Goal: Navigation & Orientation: Find specific page/section

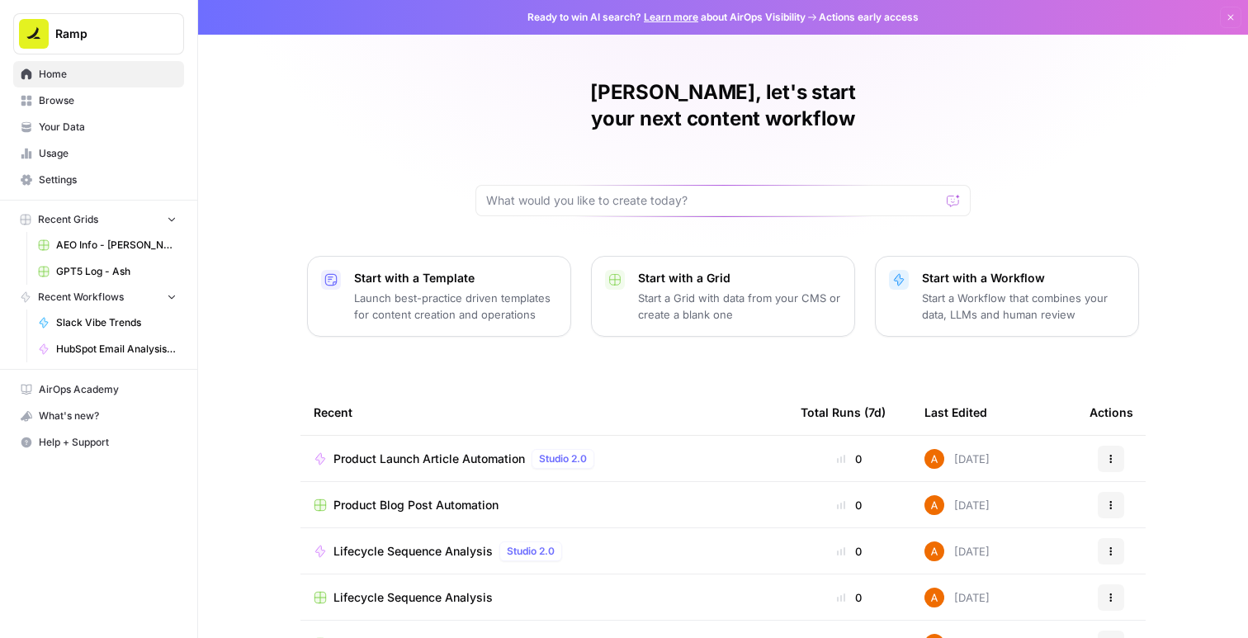
scroll to position [121, 0]
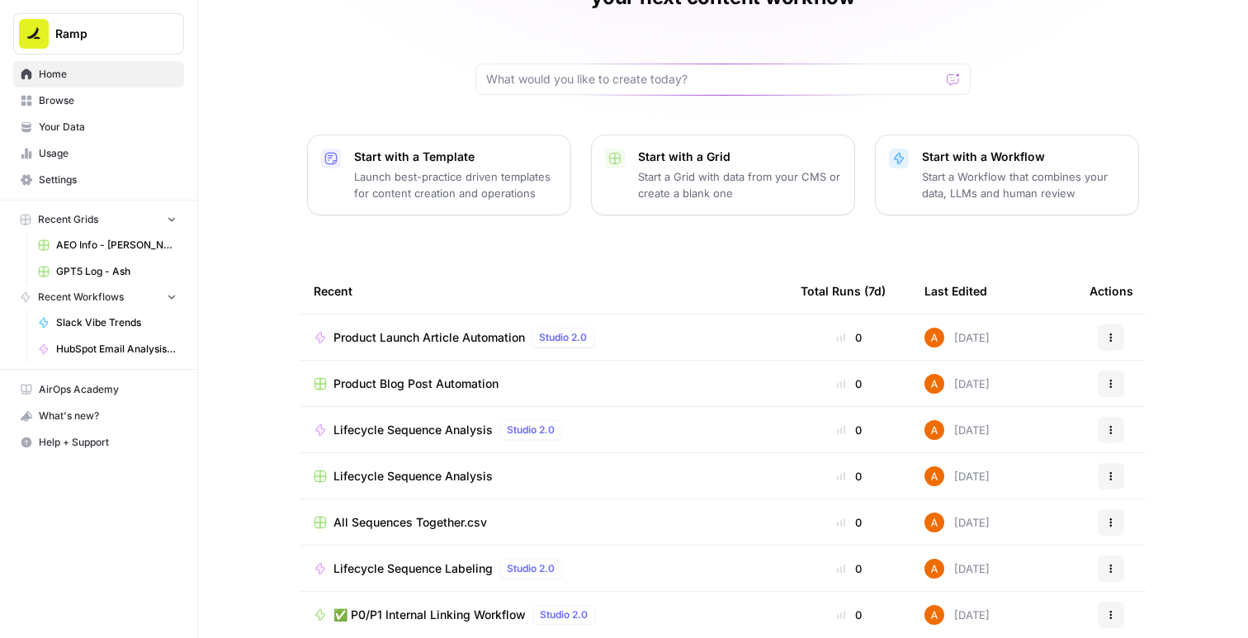
click at [92, 105] on span "Browse" at bounding box center [108, 100] width 138 height 15
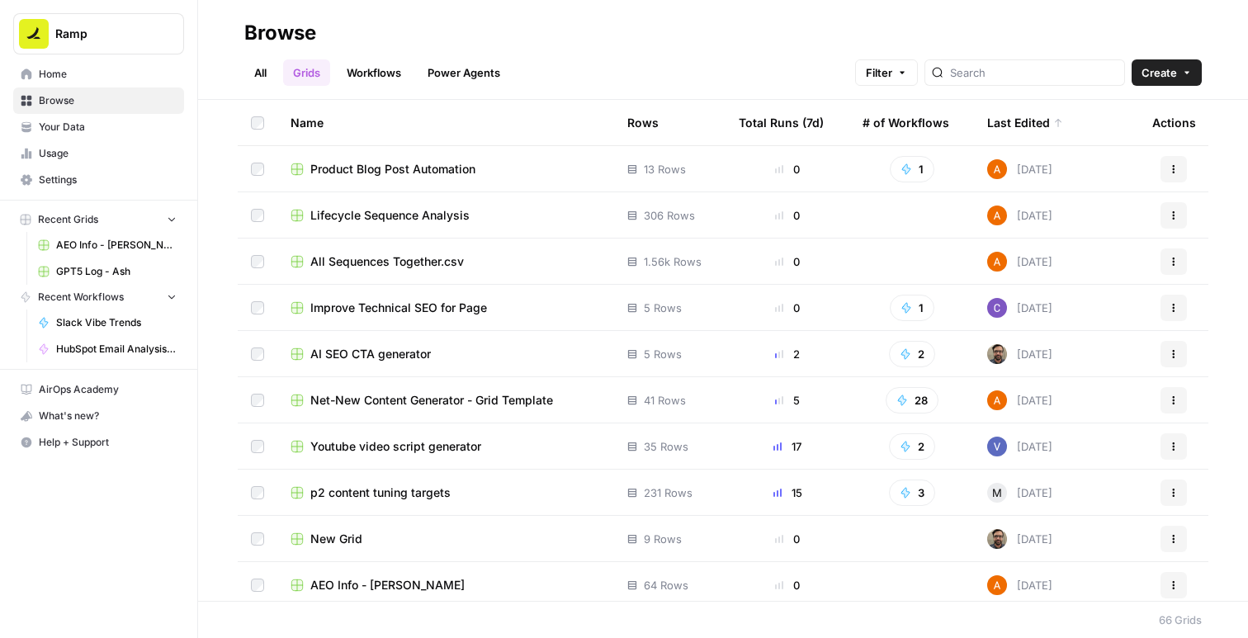
click at [407, 212] on span "Lifecycle Sequence Analysis" at bounding box center [389, 215] width 159 height 17
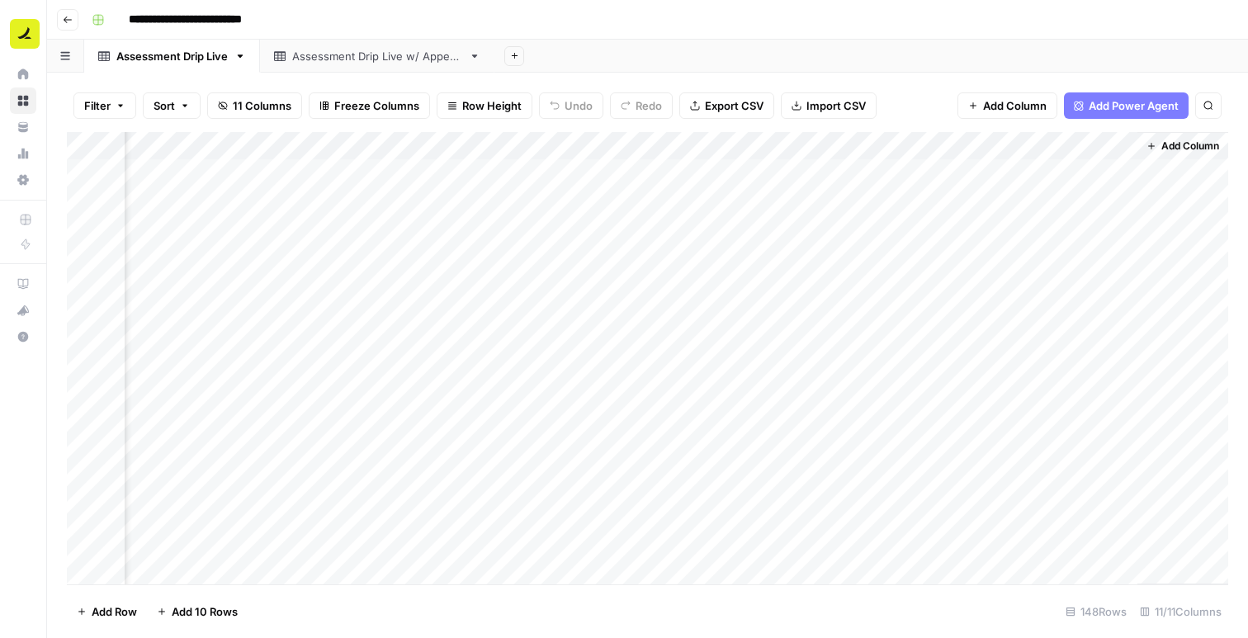
scroll to position [0, 702]
click at [402, 55] on div "Assessment Drip Live w/ Append" at bounding box center [377, 56] width 170 height 17
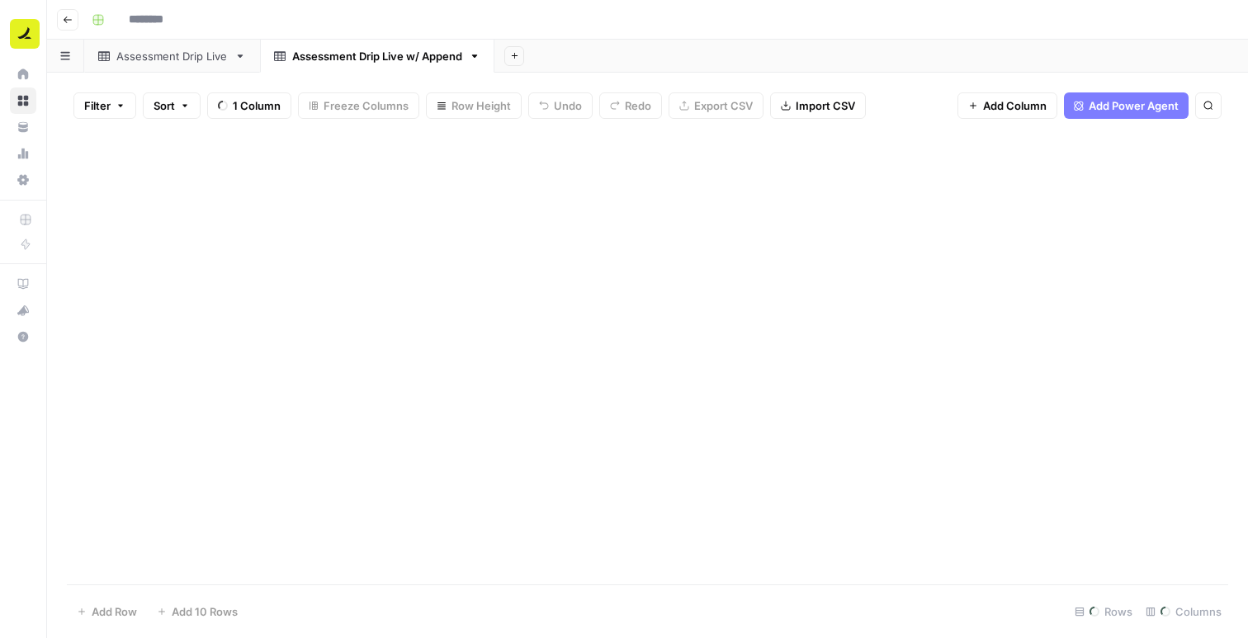
type input "**********"
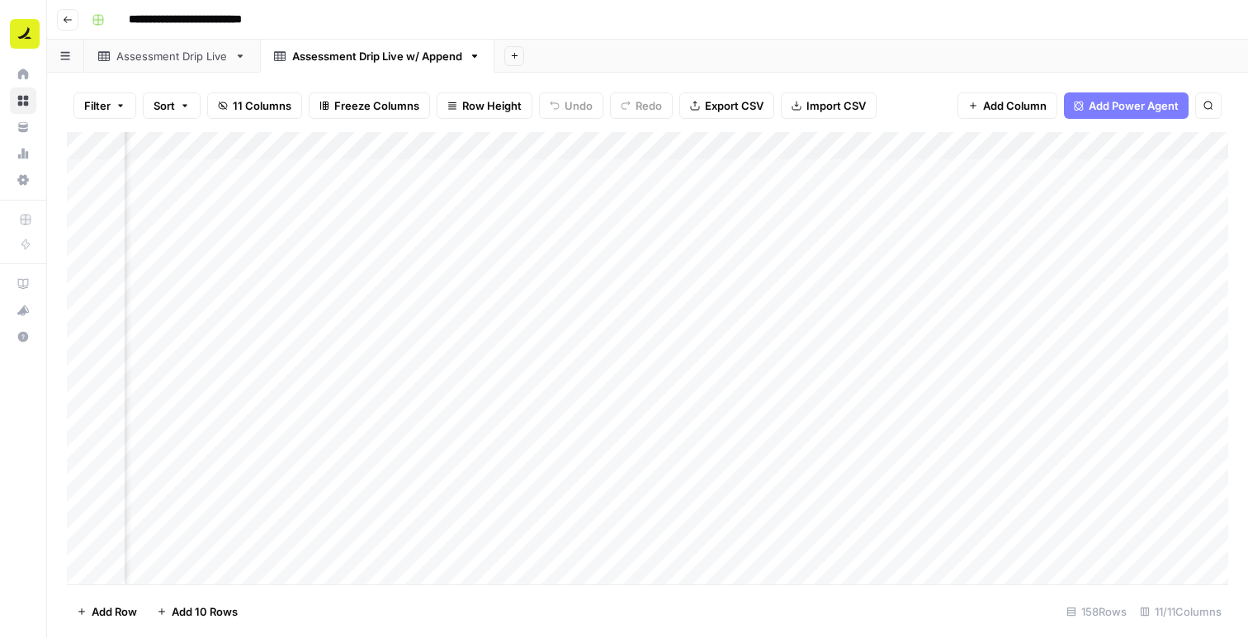
scroll to position [0, 825]
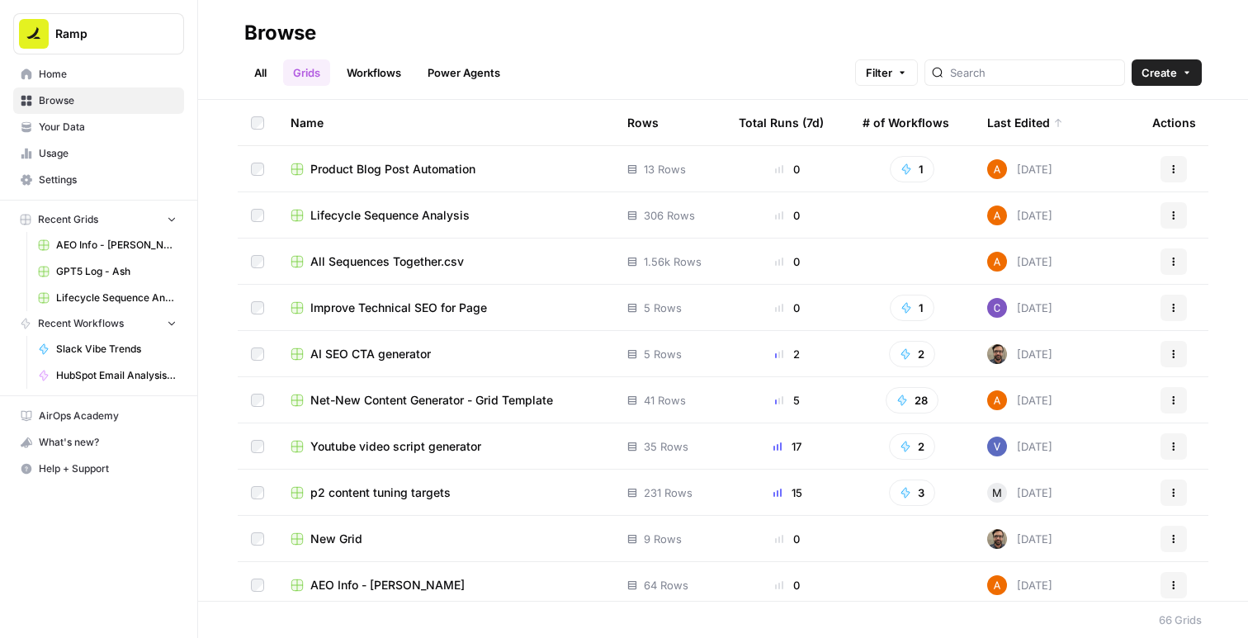
click at [419, 173] on span "Product Blog Post Automation" at bounding box center [392, 169] width 165 height 17
click at [364, 267] on span "All Sequences Together.csv" at bounding box center [387, 261] width 154 height 17
click at [387, 348] on span "AI SEO CTA generator" at bounding box center [370, 354] width 121 height 17
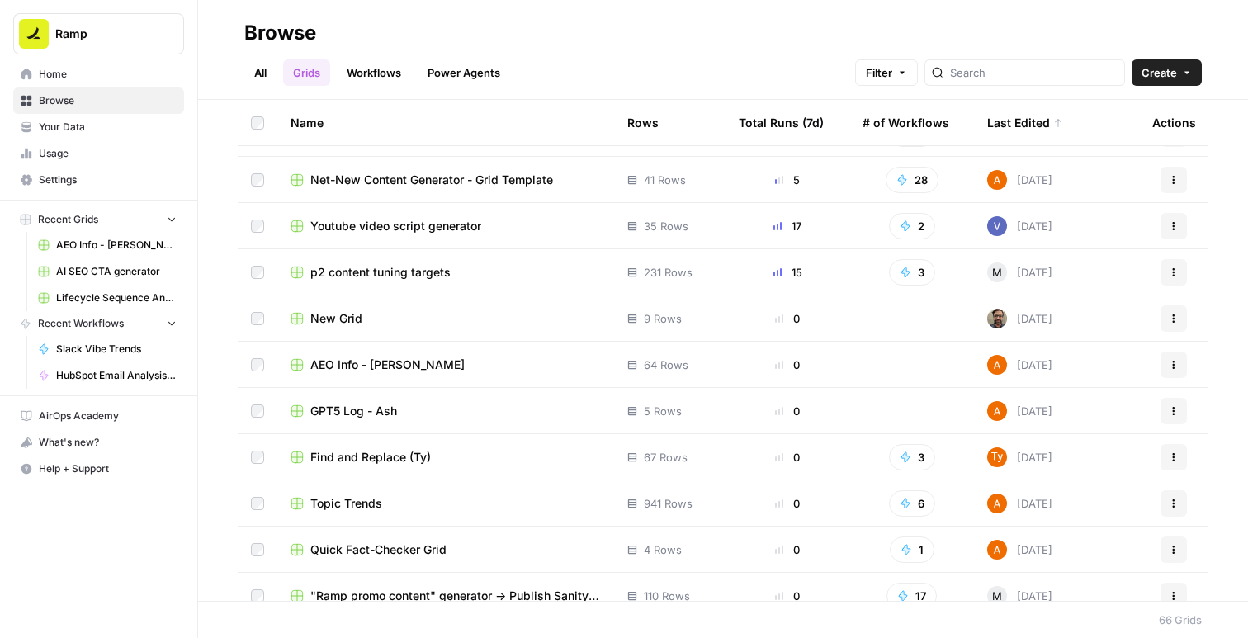
scroll to position [149, 0]
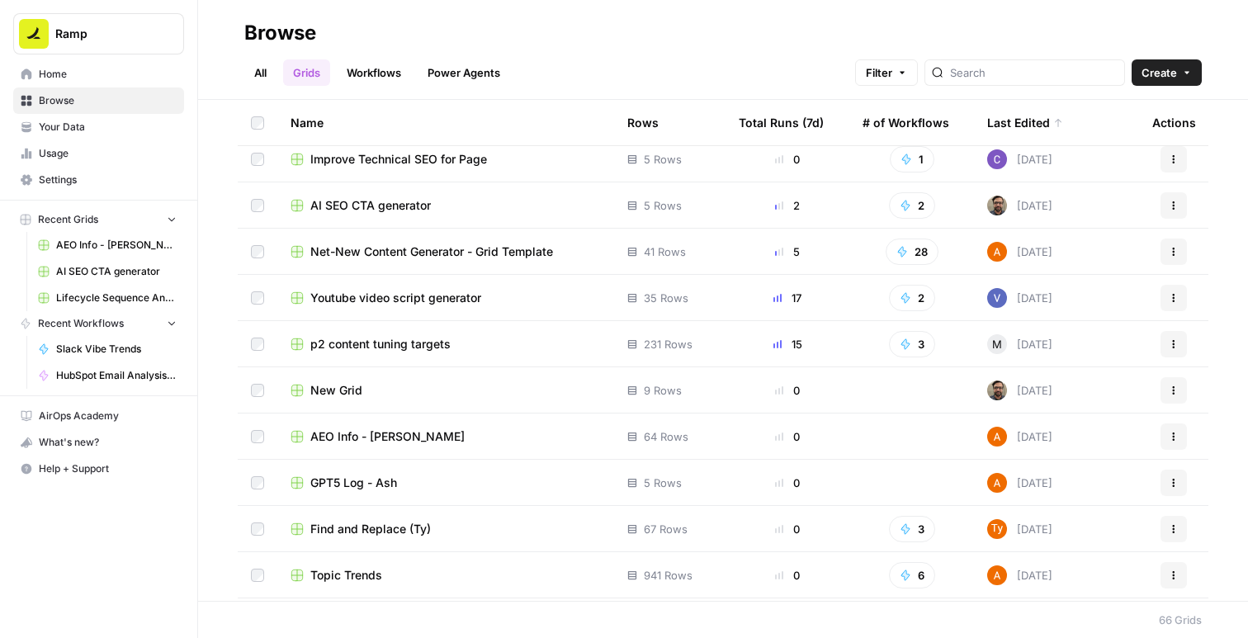
click at [467, 258] on span "Net-New Content Generator - Grid Template" at bounding box center [431, 251] width 243 height 17
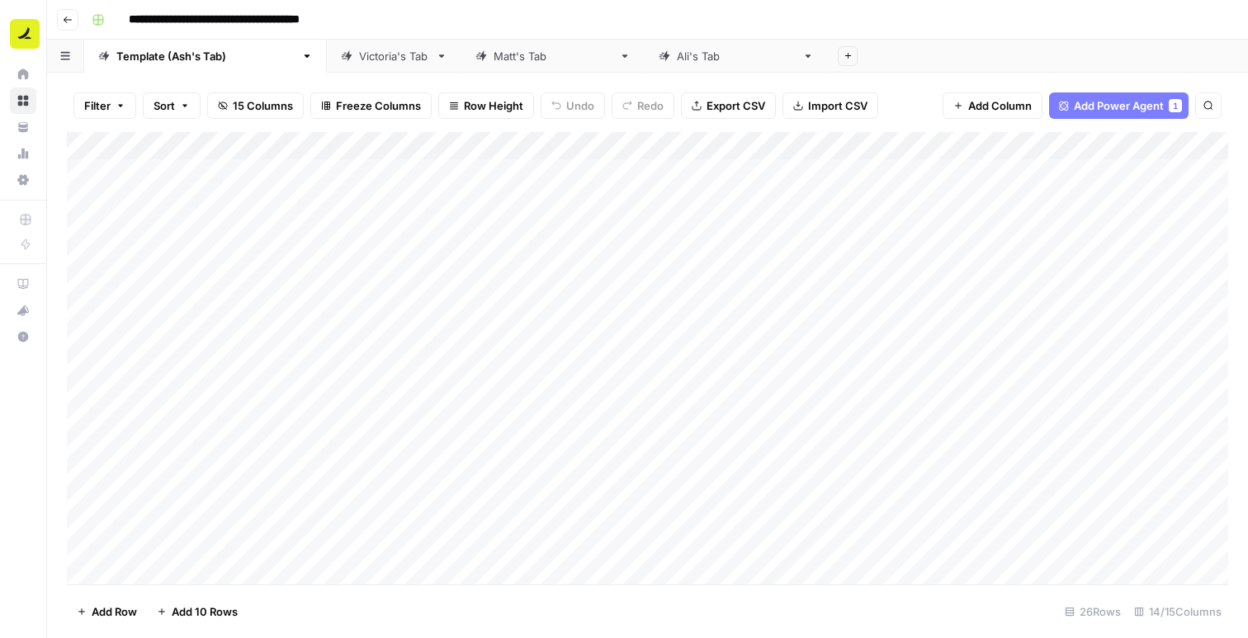
scroll to position [1, 0]
